Goal: Task Accomplishment & Management: Complete application form

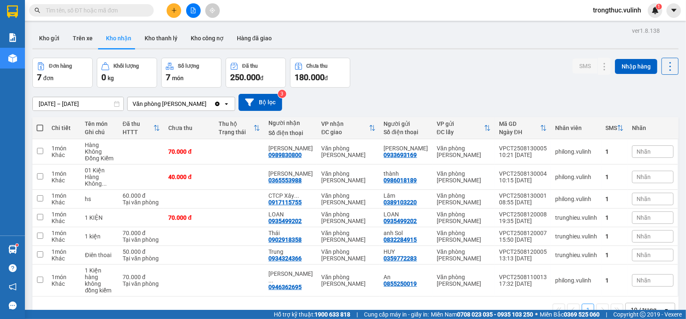
click at [175, 12] on icon "plus" at bounding box center [174, 10] width 6 height 6
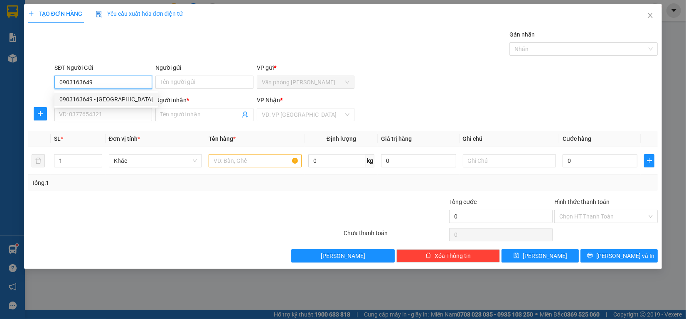
type input "0903163649"
click at [120, 91] on div "0903163649 0903163649 - [GEOGRAPHIC_DATA]" at bounding box center [105, 99] width 103 height 17
click at [113, 86] on input "0903163649" at bounding box center [103, 82] width 98 height 13
click at [109, 103] on div "0903163649 - [GEOGRAPHIC_DATA]" at bounding box center [105, 99] width 93 height 9
type input "Chị Tiên"
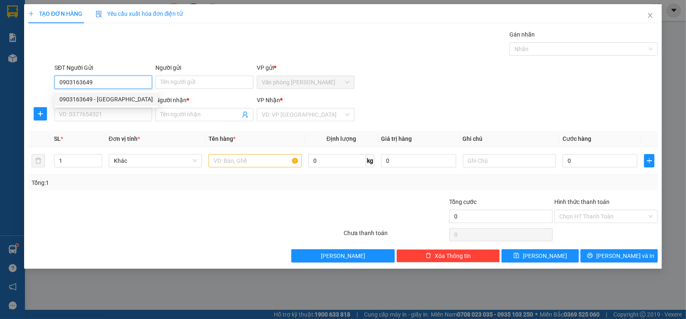
type input "0389775626"
type input "[PERSON_NAME]"
type input "60.000"
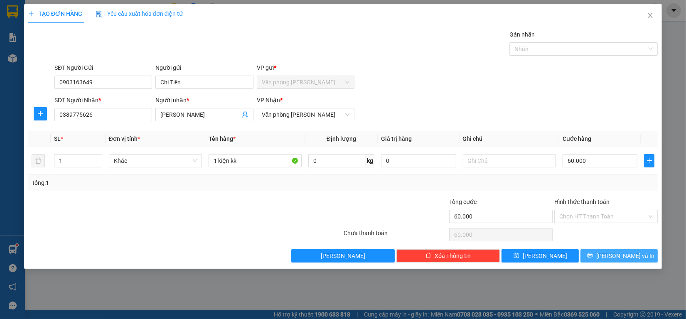
click at [593, 258] on icon "printer" at bounding box center [590, 256] width 6 height 6
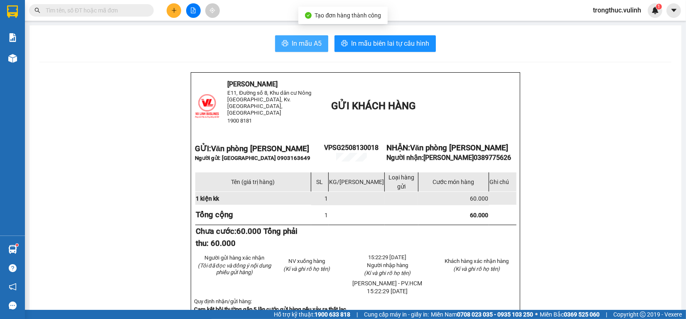
click at [296, 42] on span "In mẫu A5" at bounding box center [307, 43] width 30 height 10
